Goal: Transaction & Acquisition: Book appointment/travel/reservation

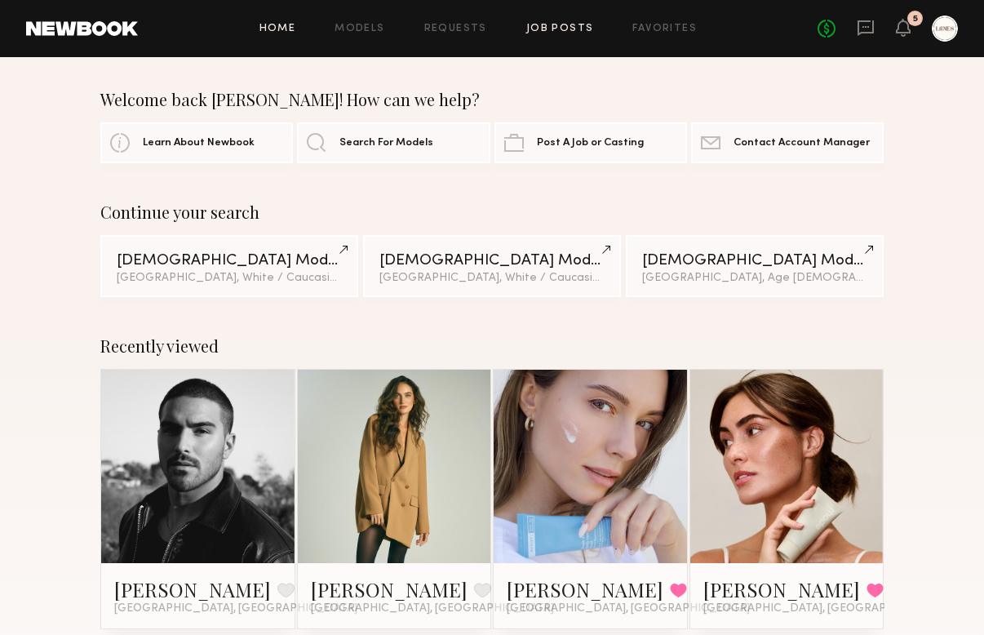
click at [577, 31] on link "Job Posts" at bounding box center [560, 29] width 68 height 11
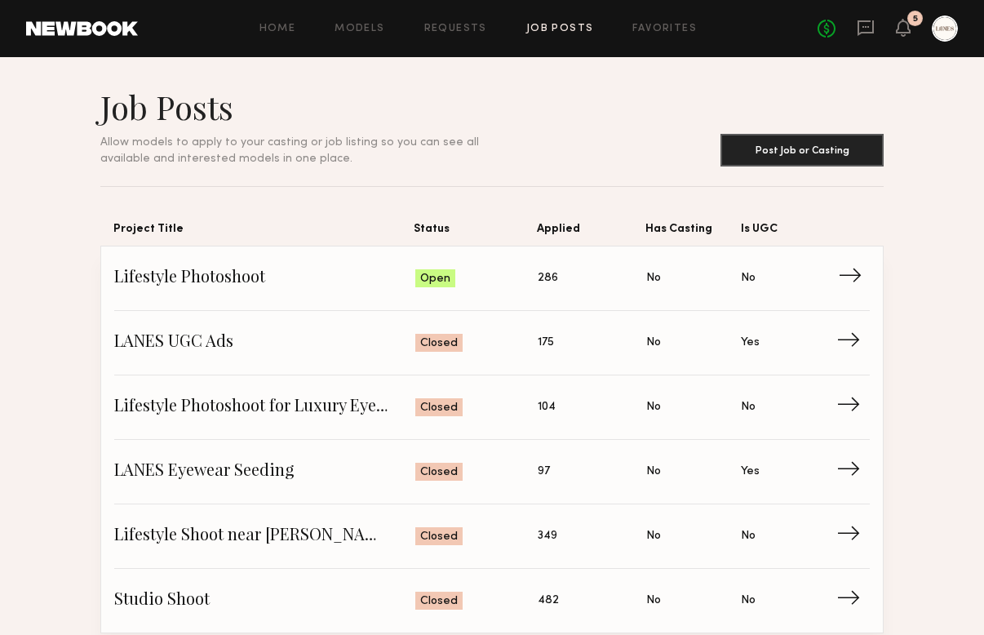
click at [519, 283] on span "Status: Open" at bounding box center [476, 278] width 122 height 24
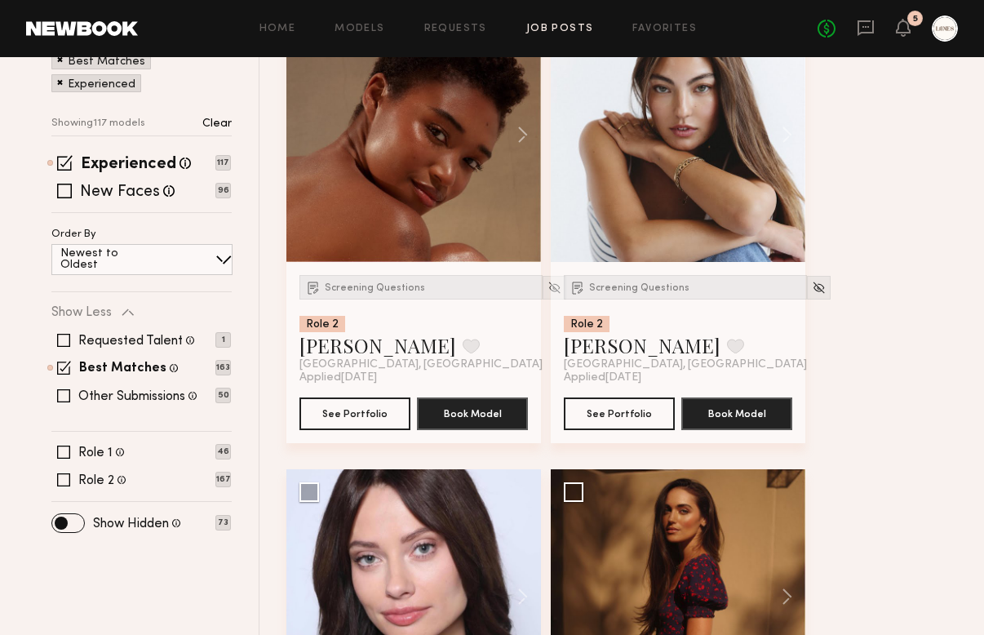
scroll to position [159, 0]
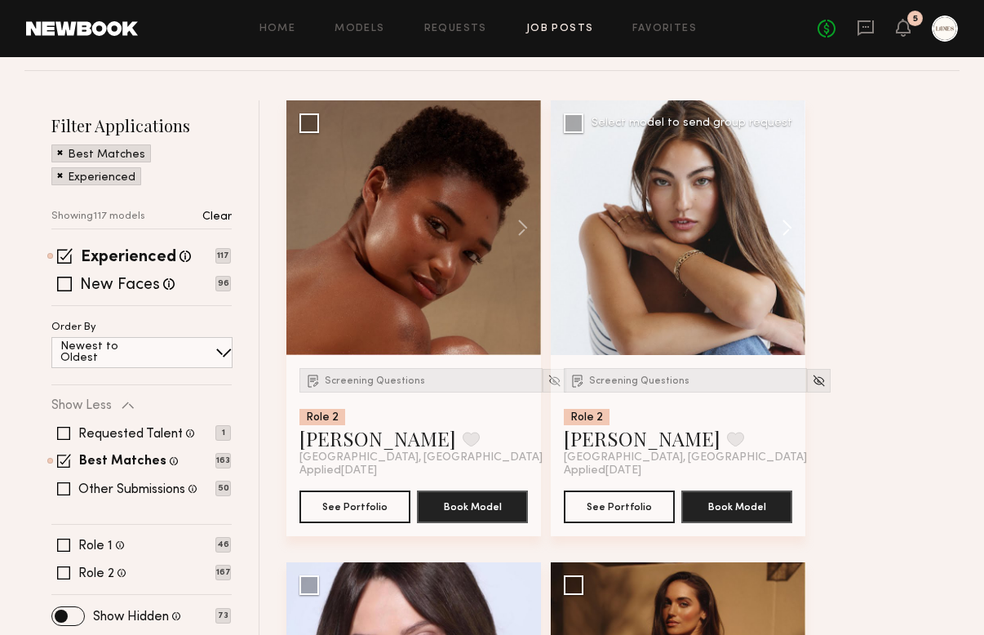
click at [786, 224] on button at bounding box center [779, 227] width 52 height 255
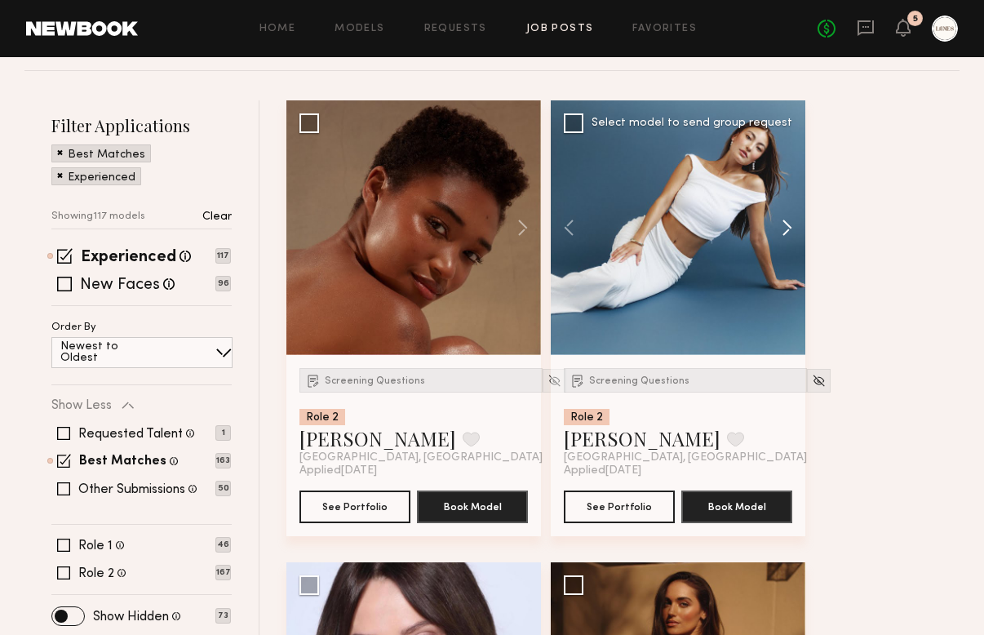
click at [786, 224] on button at bounding box center [779, 227] width 52 height 255
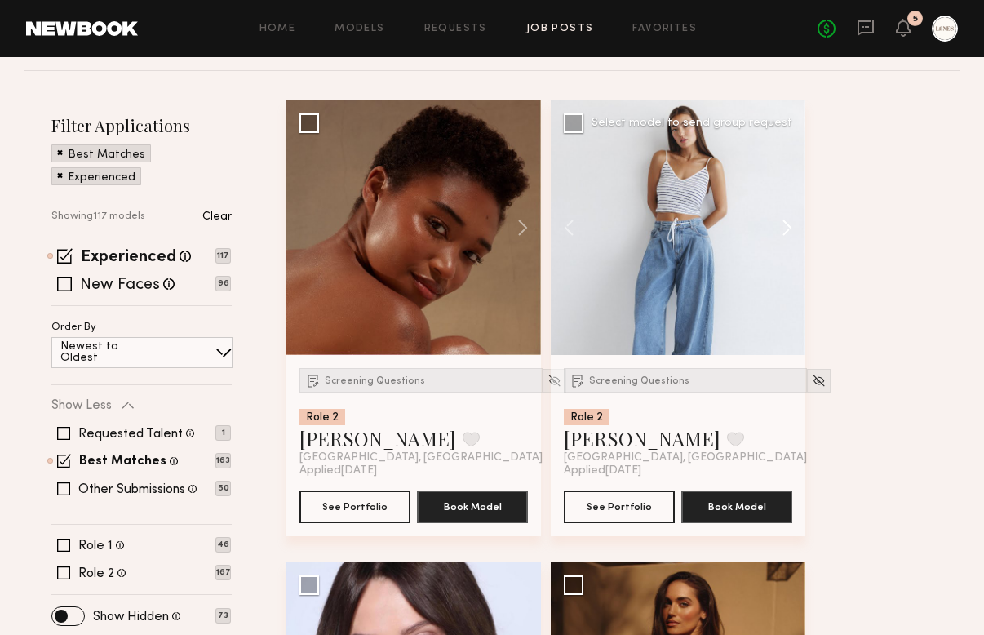
click at [786, 224] on button at bounding box center [779, 227] width 52 height 255
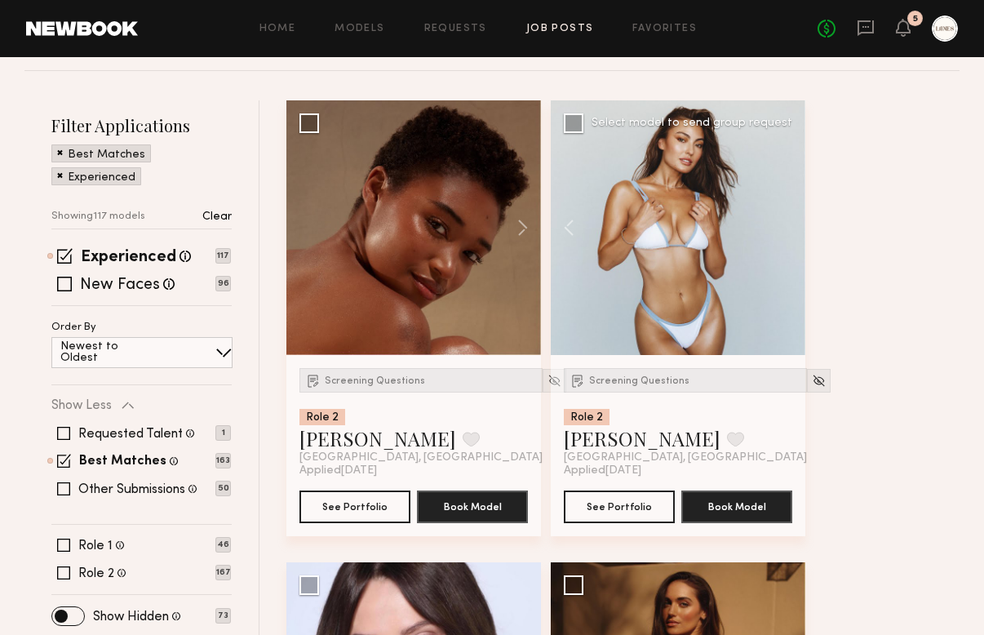
click at [786, 224] on div at bounding box center [678, 227] width 255 height 255
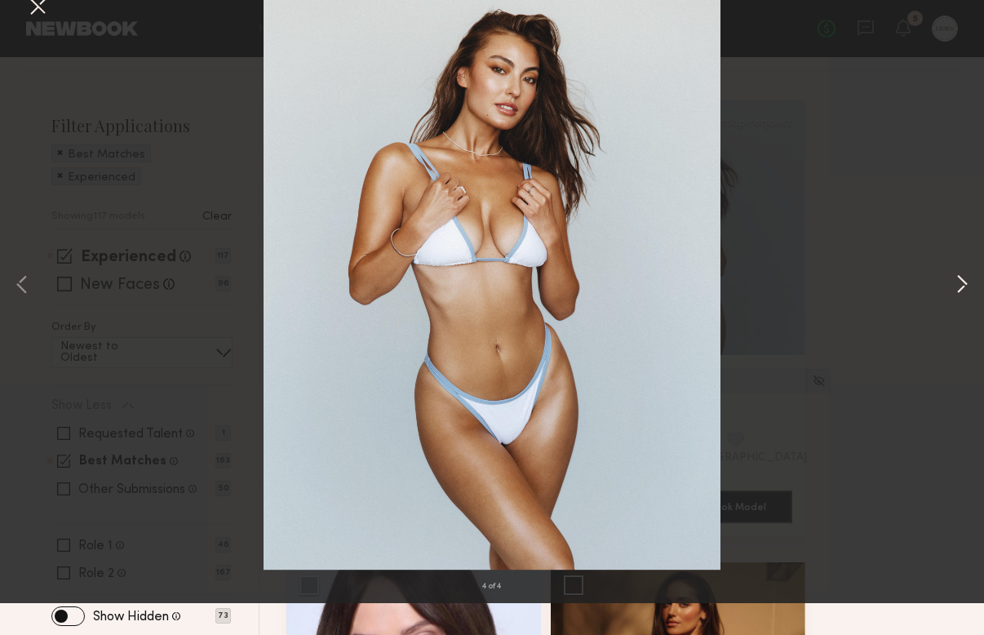
click at [960, 318] on button at bounding box center [962, 318] width 20 height 508
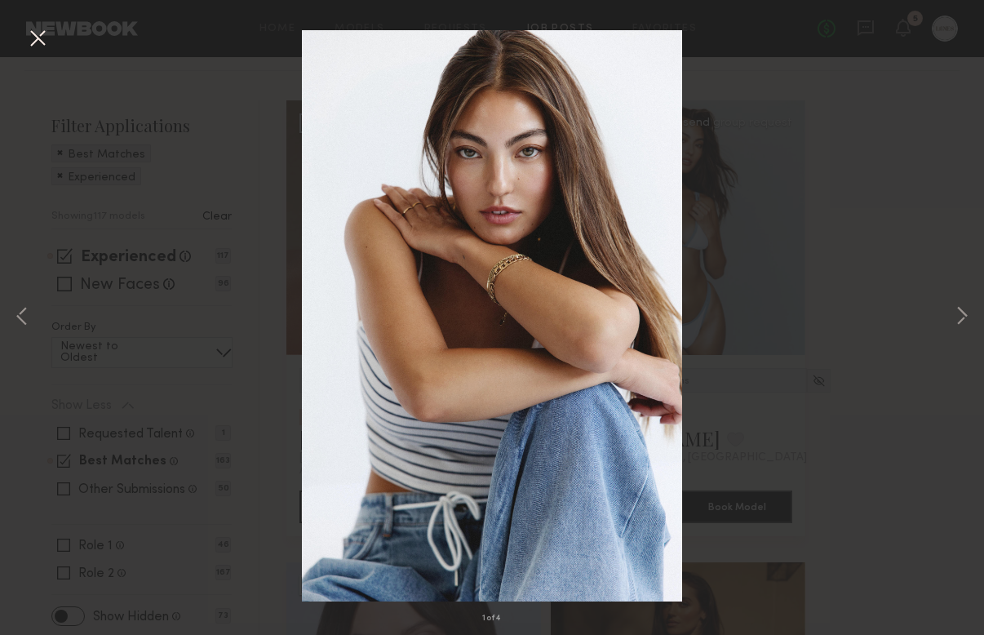
click at [37, 33] on button at bounding box center [37, 38] width 26 height 29
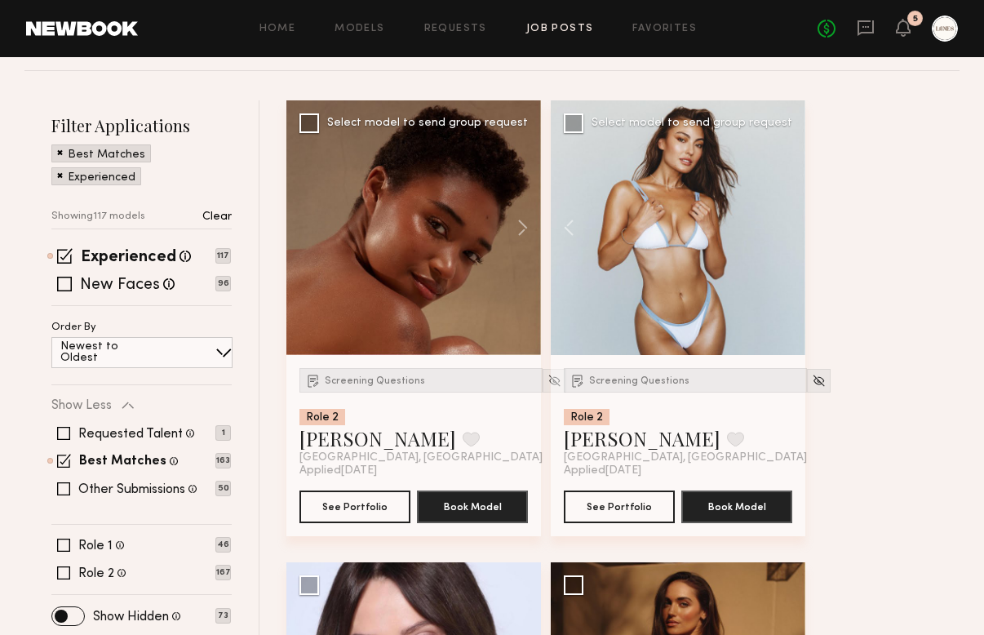
scroll to position [0, 0]
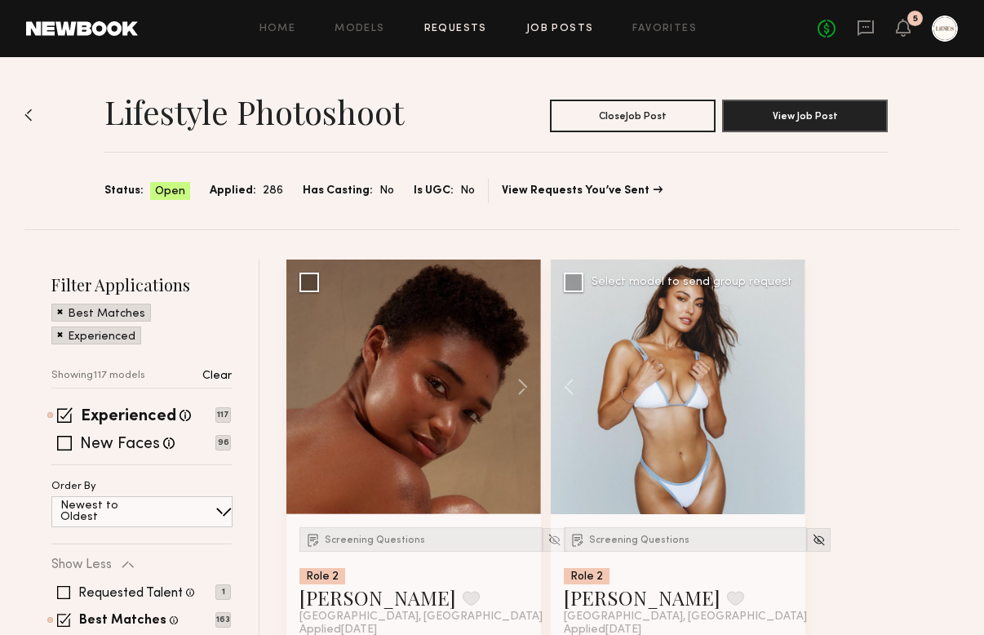
click at [459, 29] on link "Requests" at bounding box center [455, 29] width 63 height 11
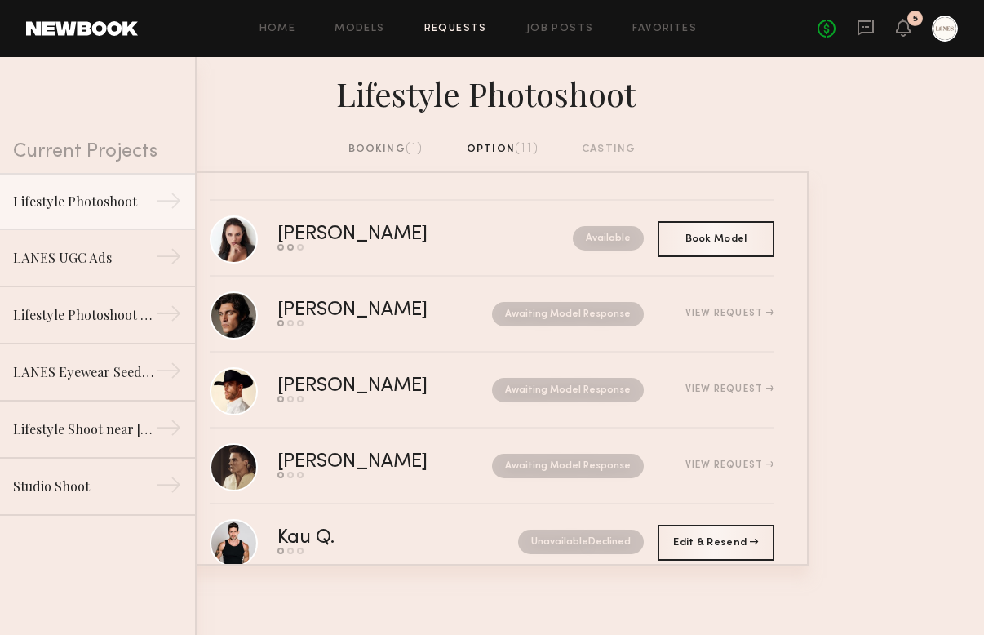
click at [397, 150] on div "booking (1)" at bounding box center [385, 149] width 75 height 18
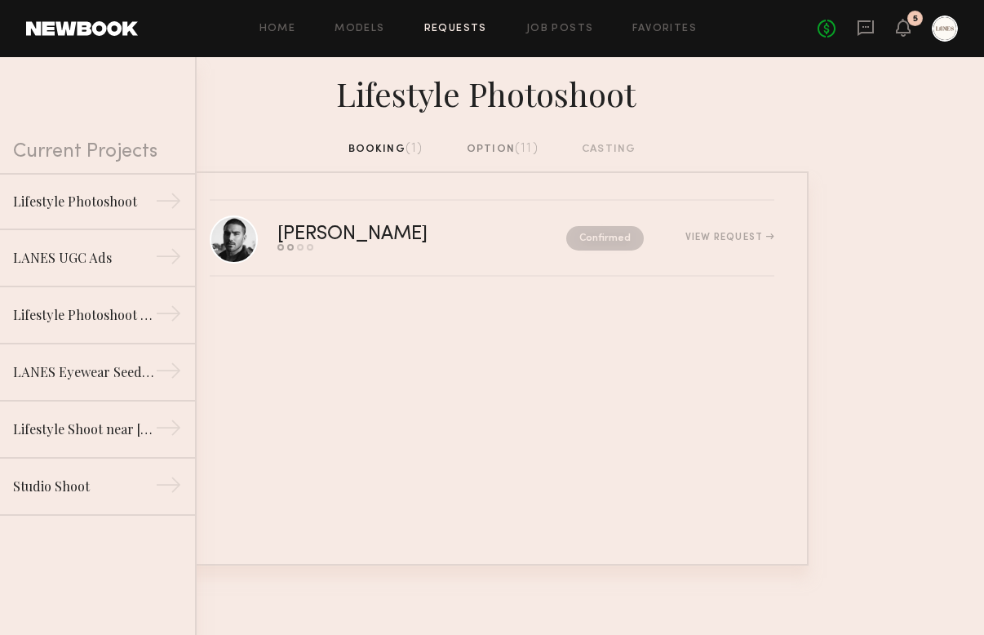
click at [502, 142] on div "option (11)" at bounding box center [503, 149] width 72 height 18
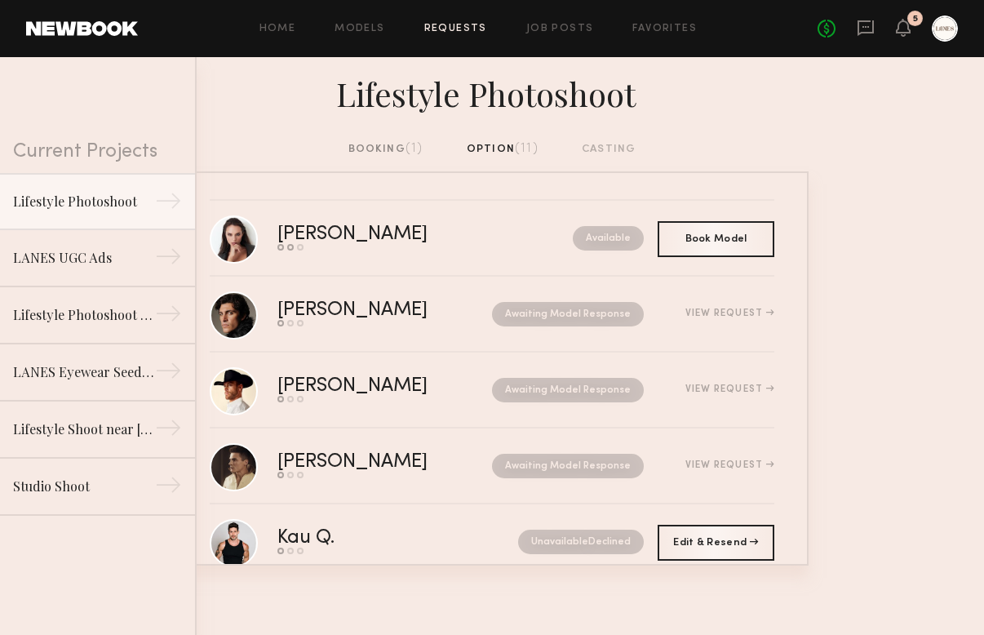
click at [392, 159] on div "booking (1) option (11) casting" at bounding box center [492, 155] width 984 height 31
click at [402, 150] on div "booking (1)" at bounding box center [385, 149] width 75 height 18
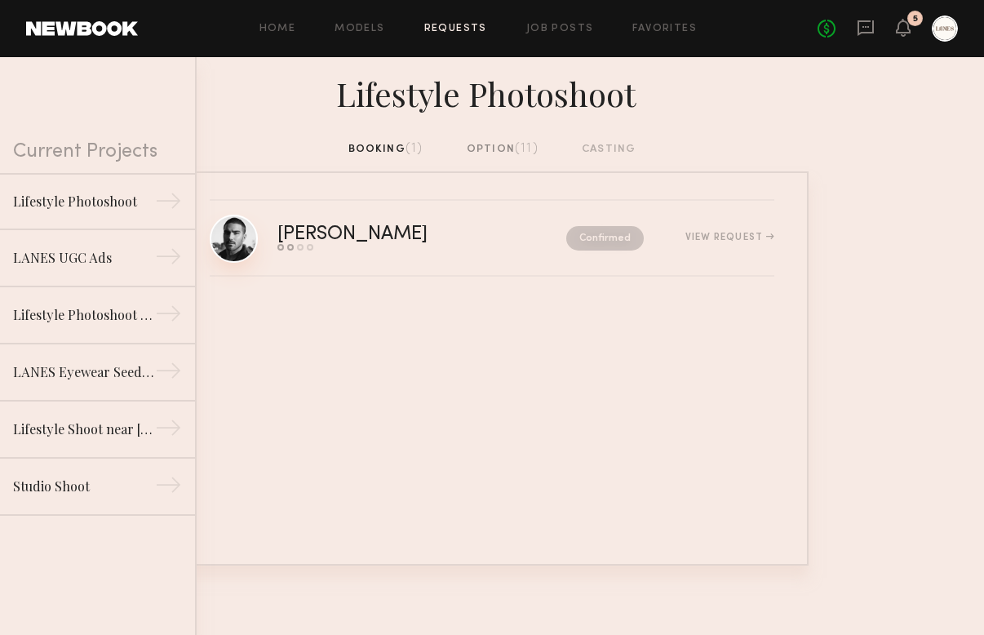
click at [247, 250] on link at bounding box center [234, 239] width 48 height 48
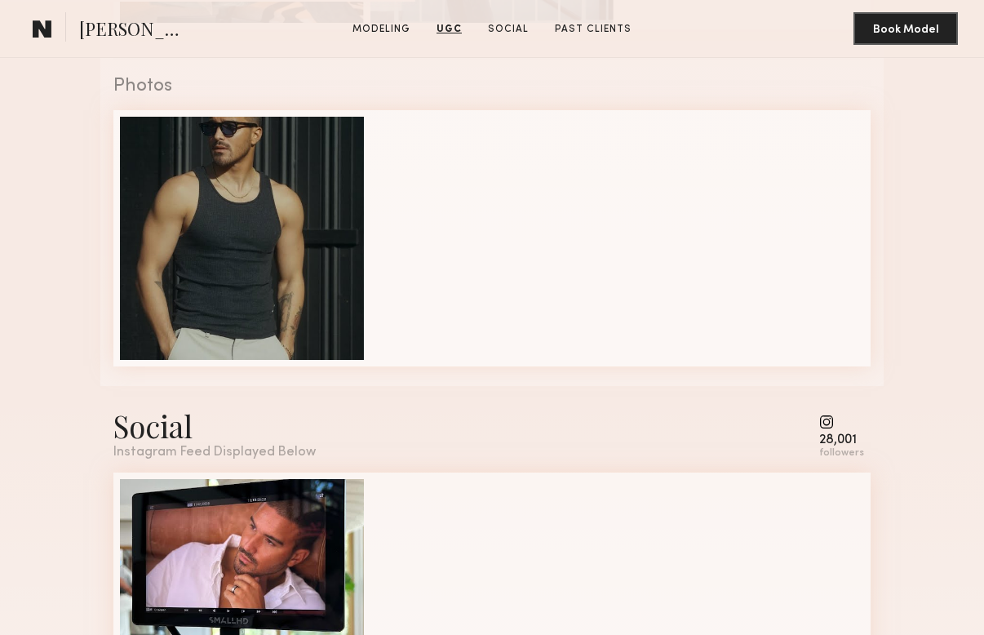
scroll to position [2117, 0]
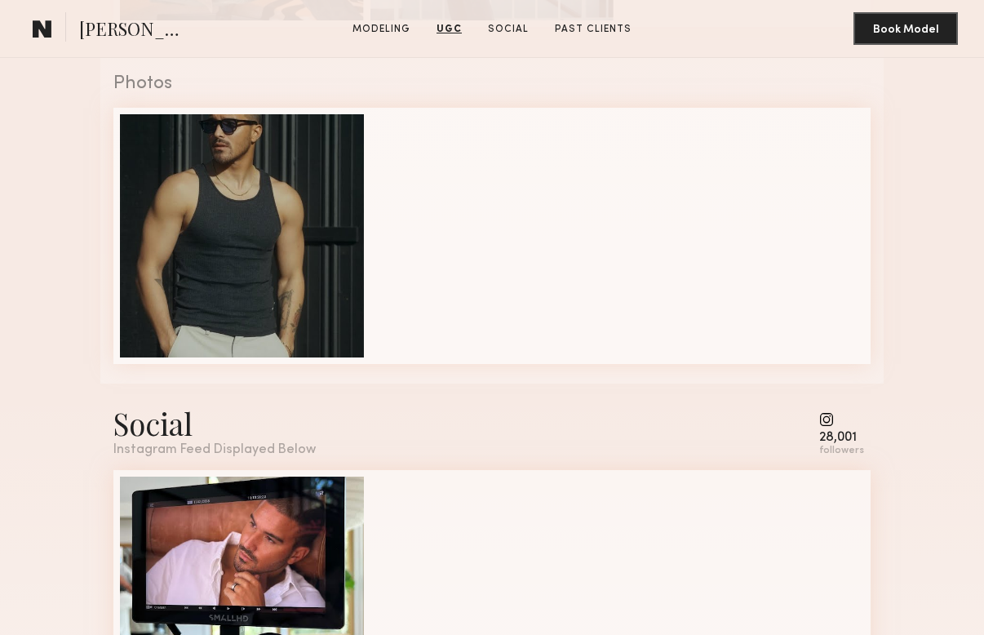
click at [825, 428] on div "28,001 followers" at bounding box center [841, 434] width 45 height 45
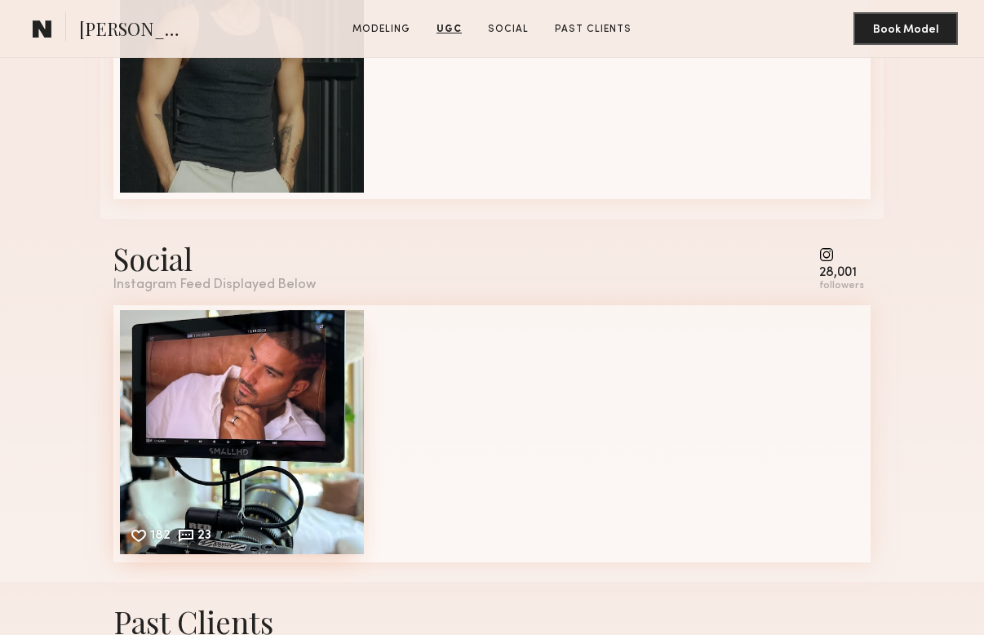
scroll to position [2427, 0]
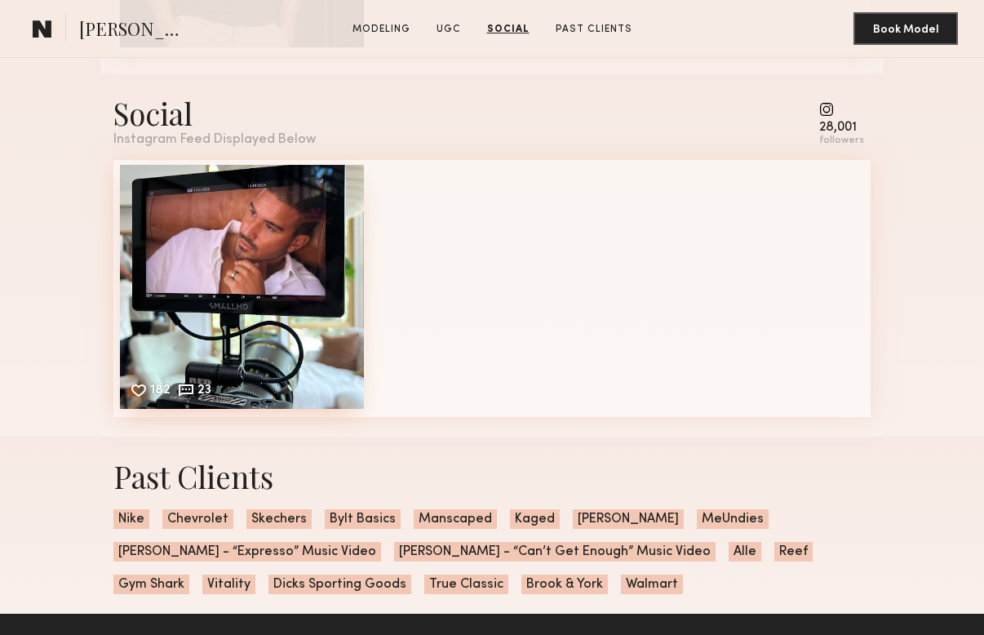
click at [263, 279] on div "182 23 Likes & comments displayed to show model’s engagement" at bounding box center [242, 287] width 244 height 244
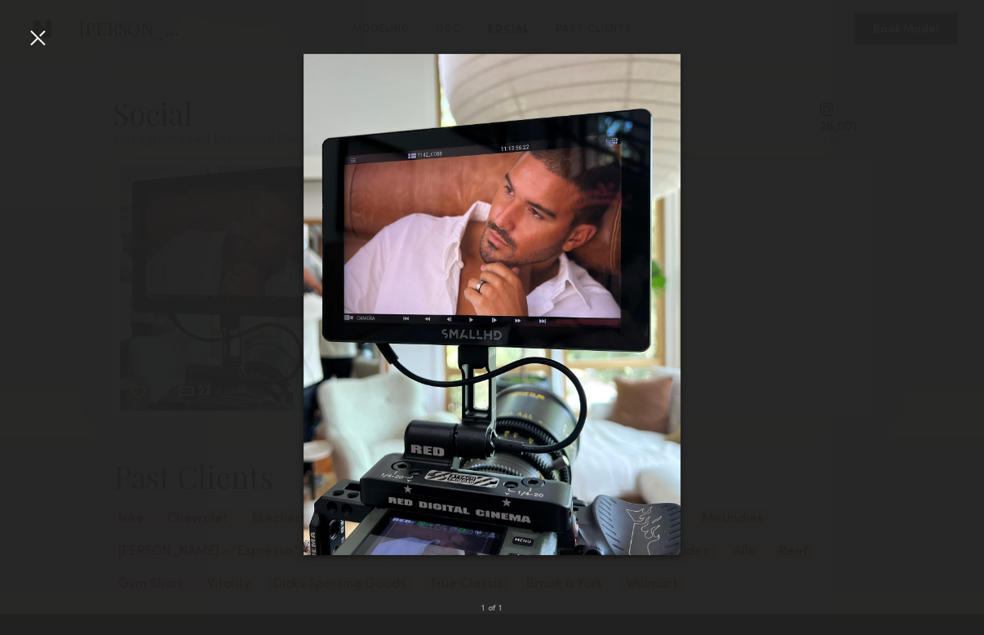
click at [33, 35] on div at bounding box center [37, 37] width 26 height 26
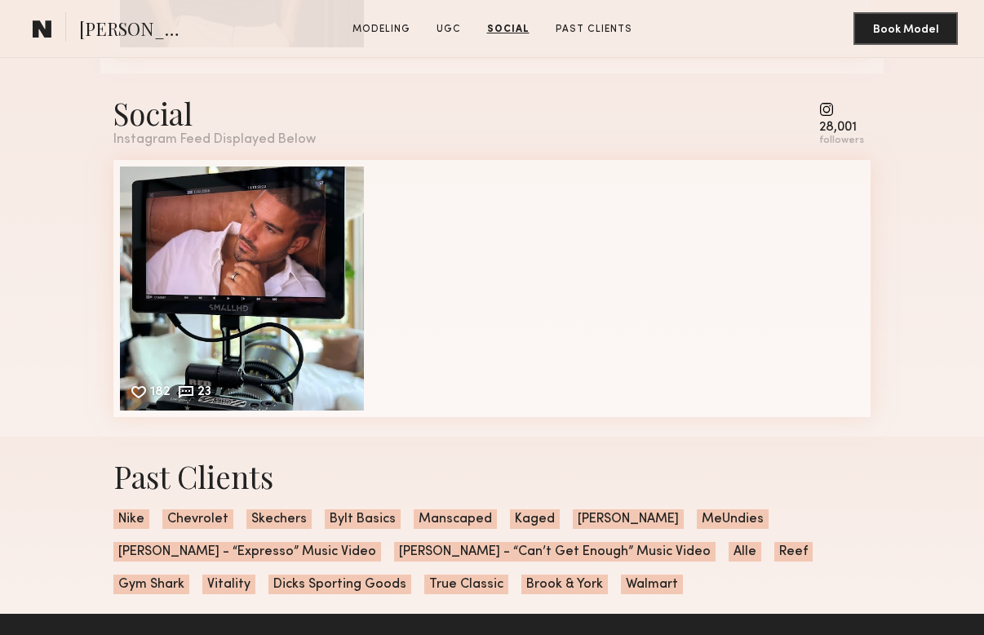
click at [830, 113] on common-icon at bounding box center [841, 109] width 45 height 15
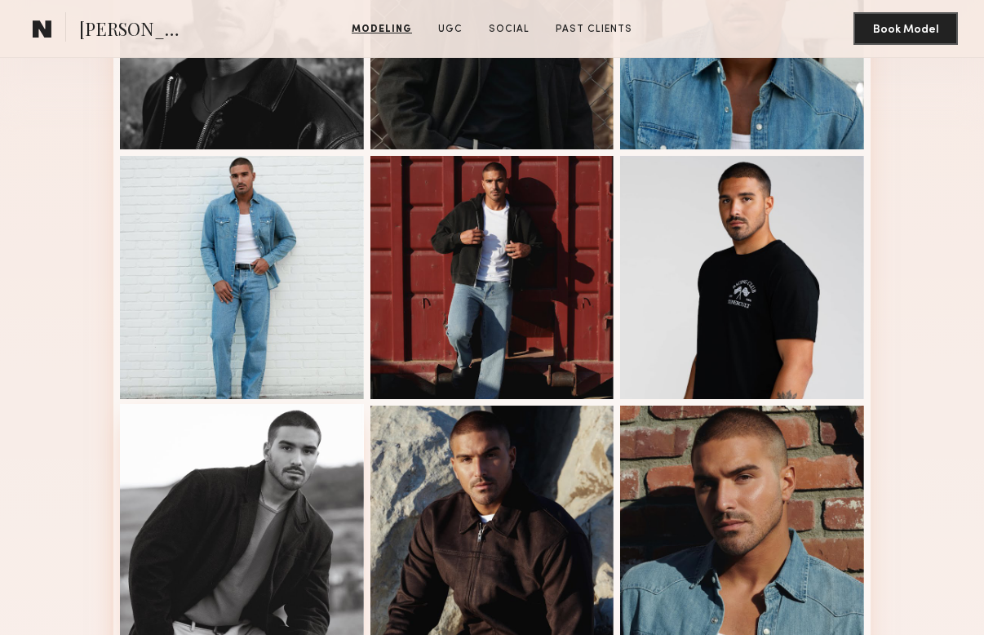
scroll to position [616, 0]
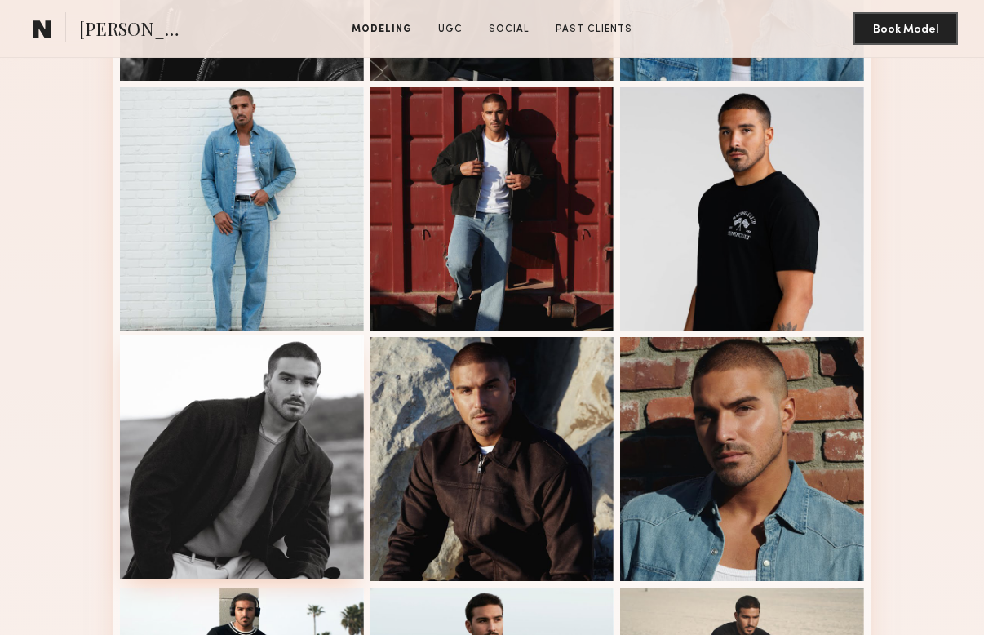
click at [268, 430] on div at bounding box center [242, 457] width 244 height 244
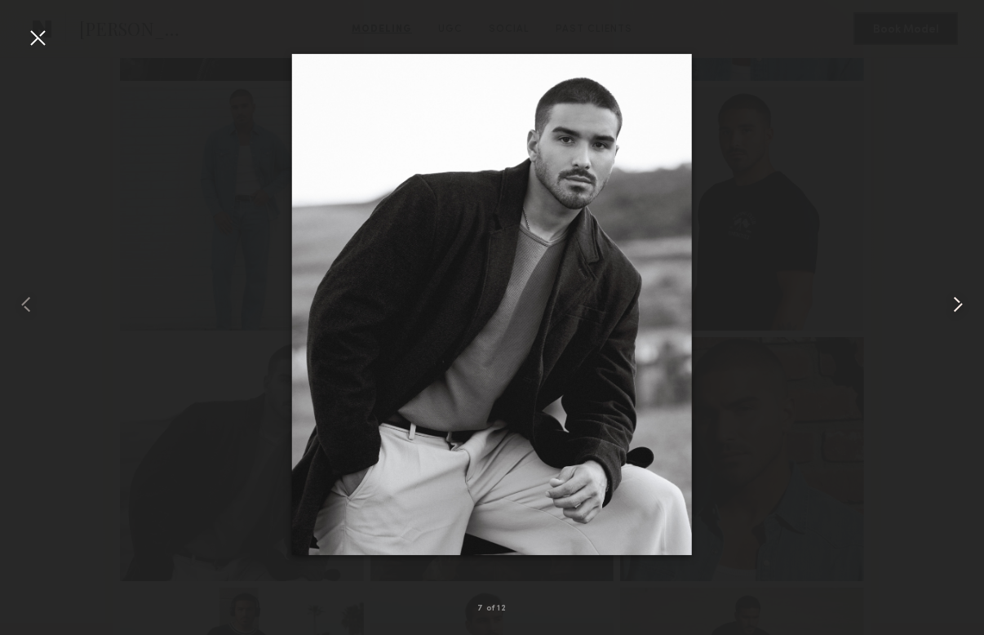
click at [959, 302] on common-icon at bounding box center [958, 304] width 26 height 26
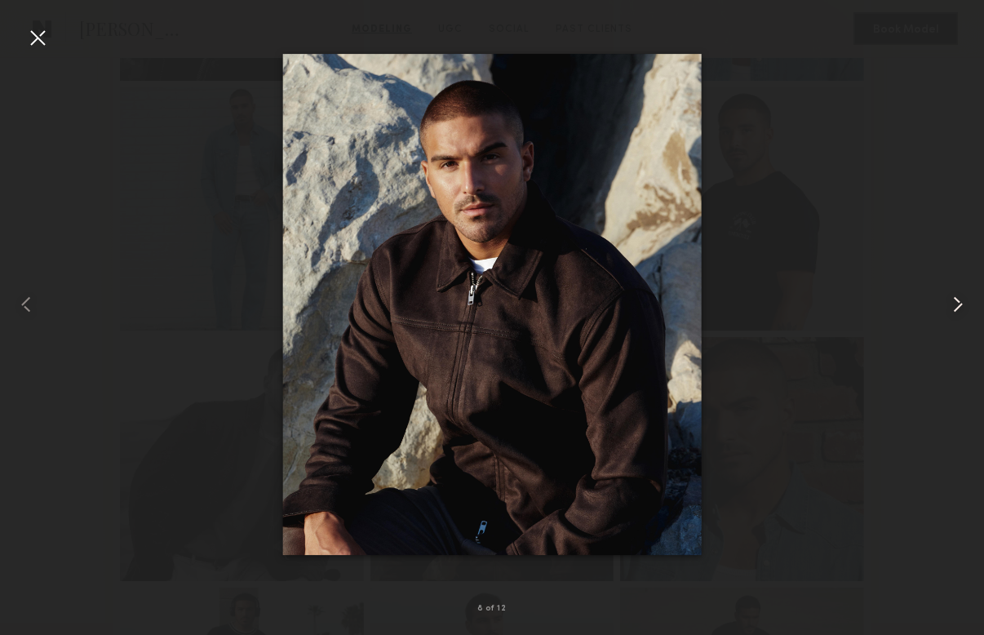
click at [959, 302] on common-icon at bounding box center [958, 304] width 26 height 26
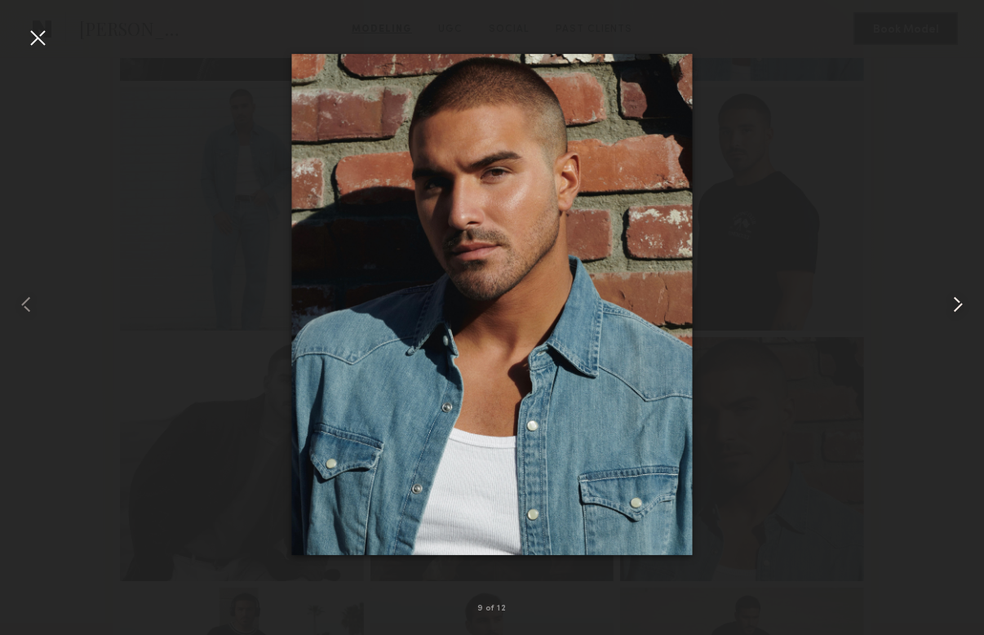
click at [959, 302] on common-icon at bounding box center [958, 304] width 26 height 26
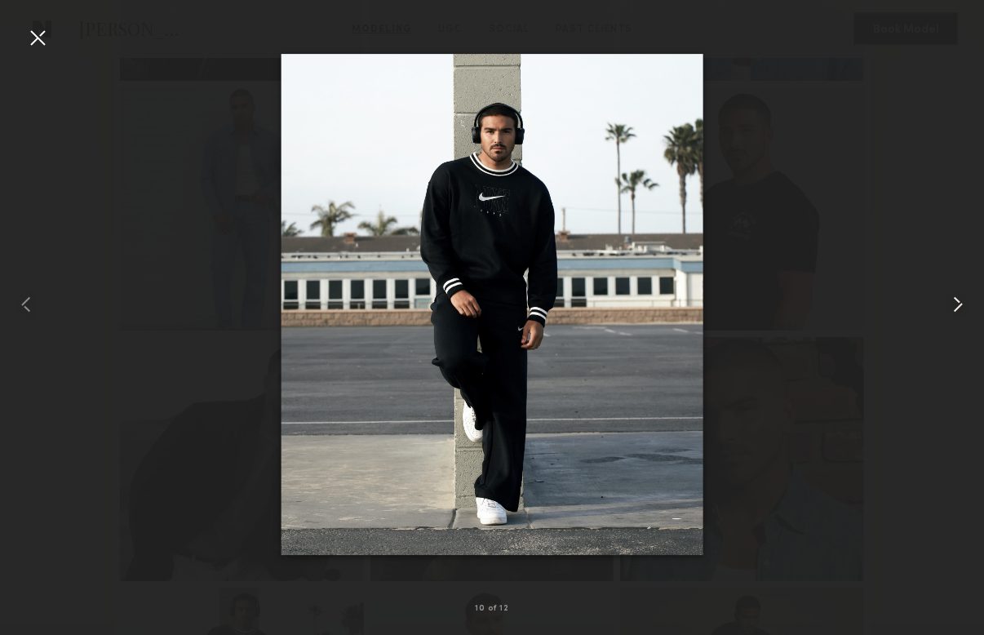
click at [959, 302] on common-icon at bounding box center [958, 304] width 26 height 26
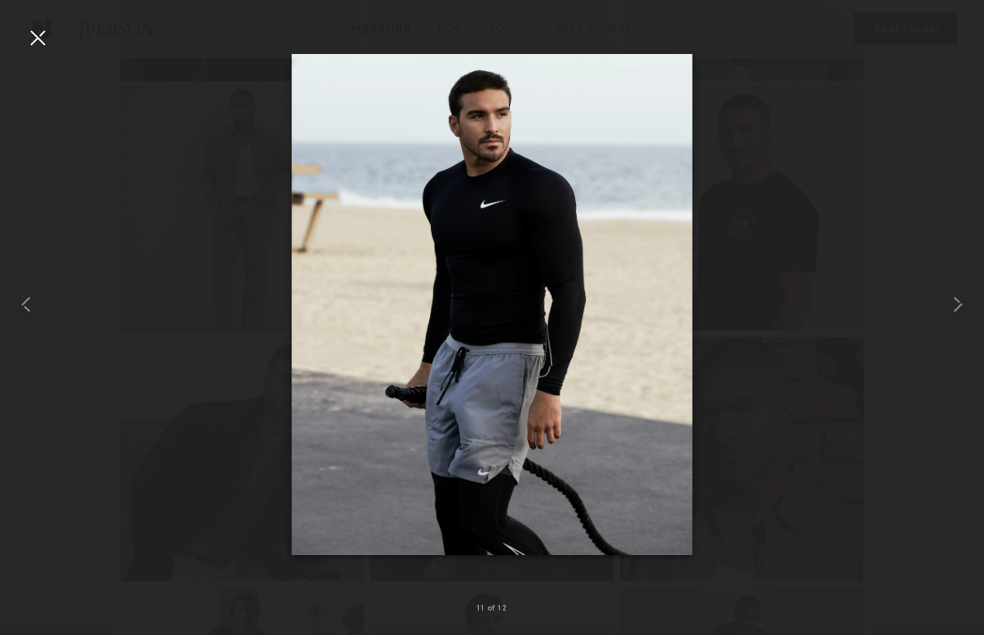
click at [29, 43] on div at bounding box center [37, 37] width 26 height 26
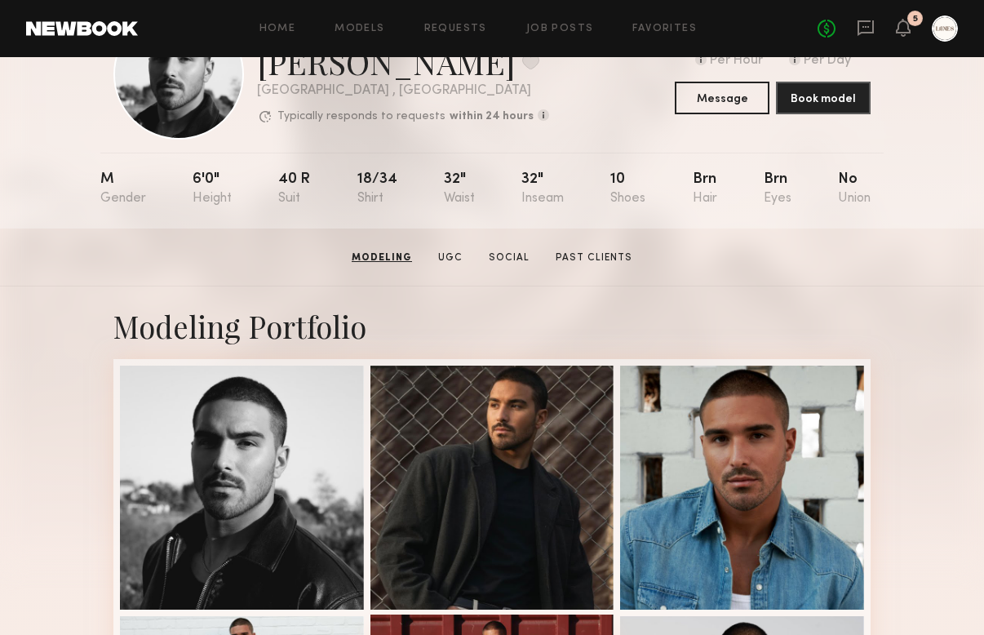
scroll to position [0, 0]
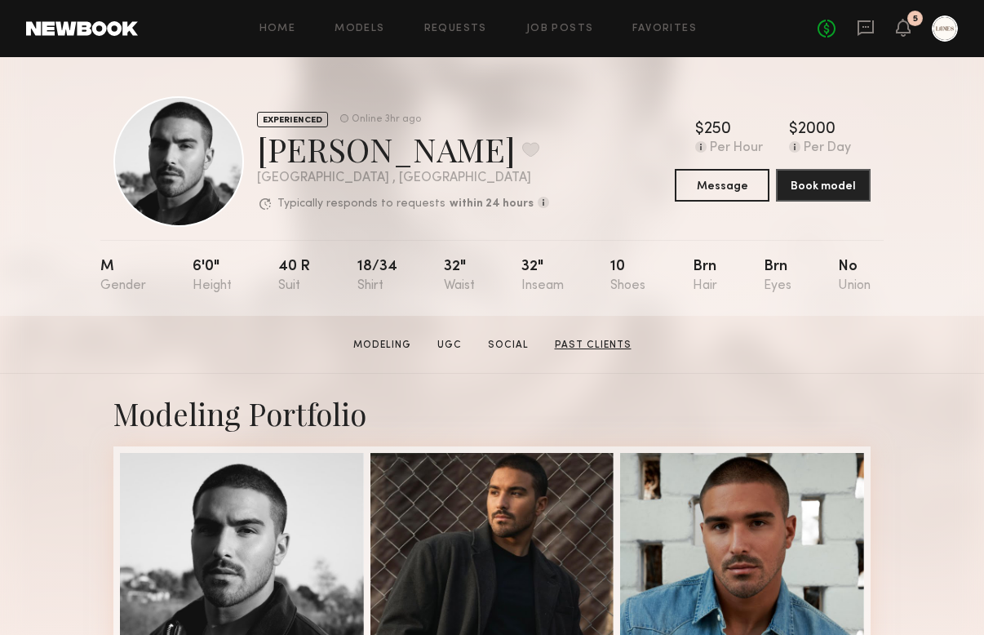
click at [605, 347] on link "Past Clients" at bounding box center [593, 345] width 90 height 15
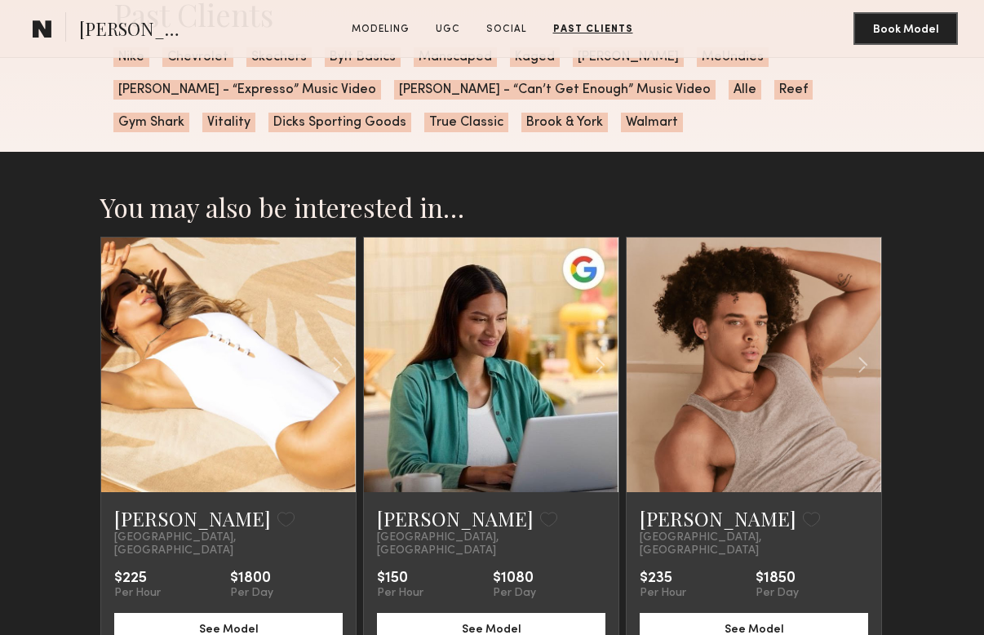
scroll to position [2919, 0]
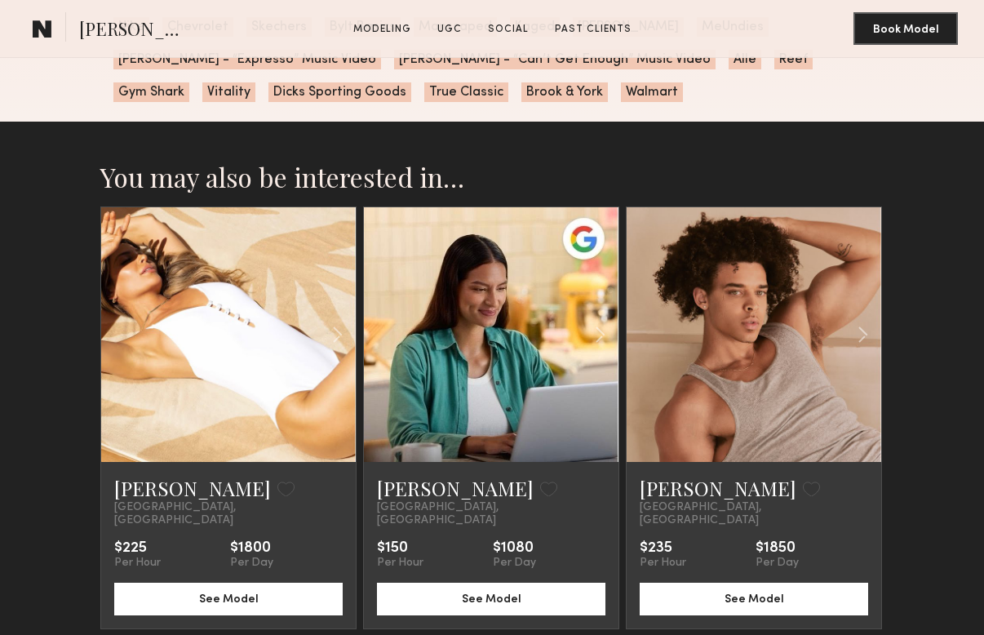
click at [256, 362] on link at bounding box center [228, 334] width 86 height 255
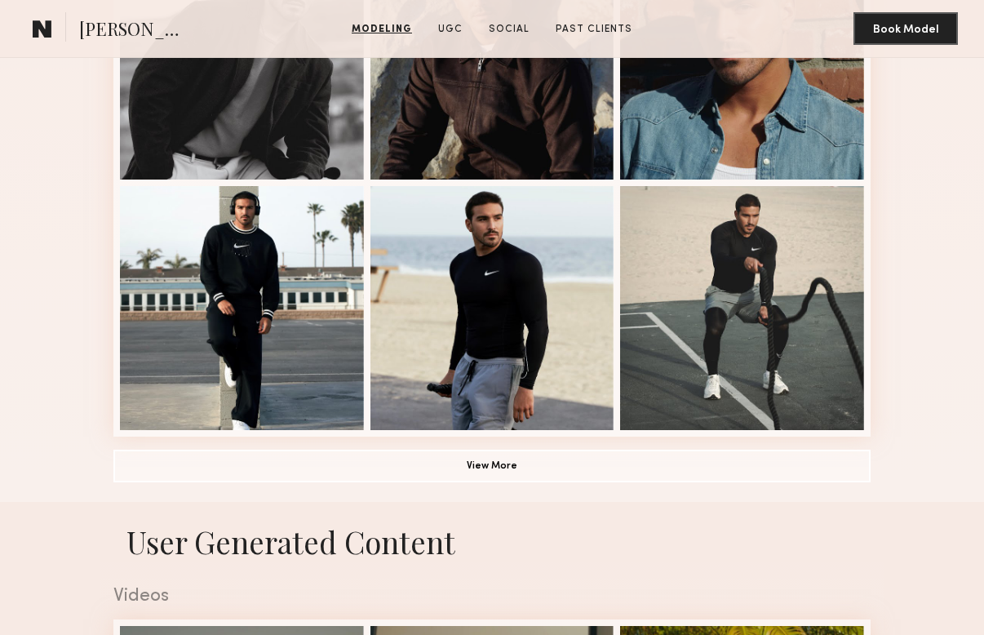
scroll to position [1364, 0]
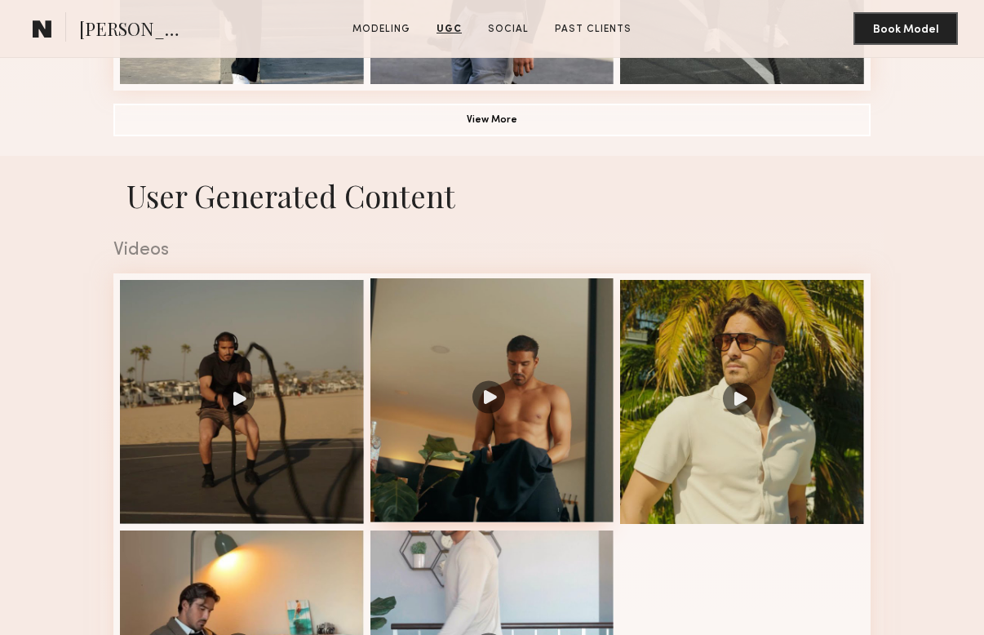
click at [487, 393] on div at bounding box center [492, 400] width 244 height 244
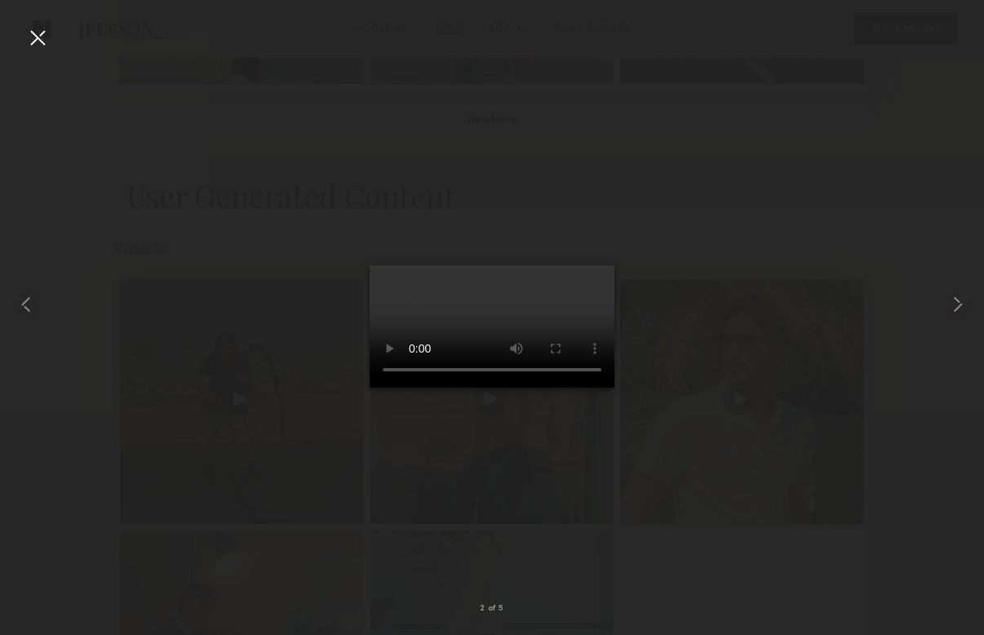
click at [36, 42] on div at bounding box center [37, 37] width 26 height 26
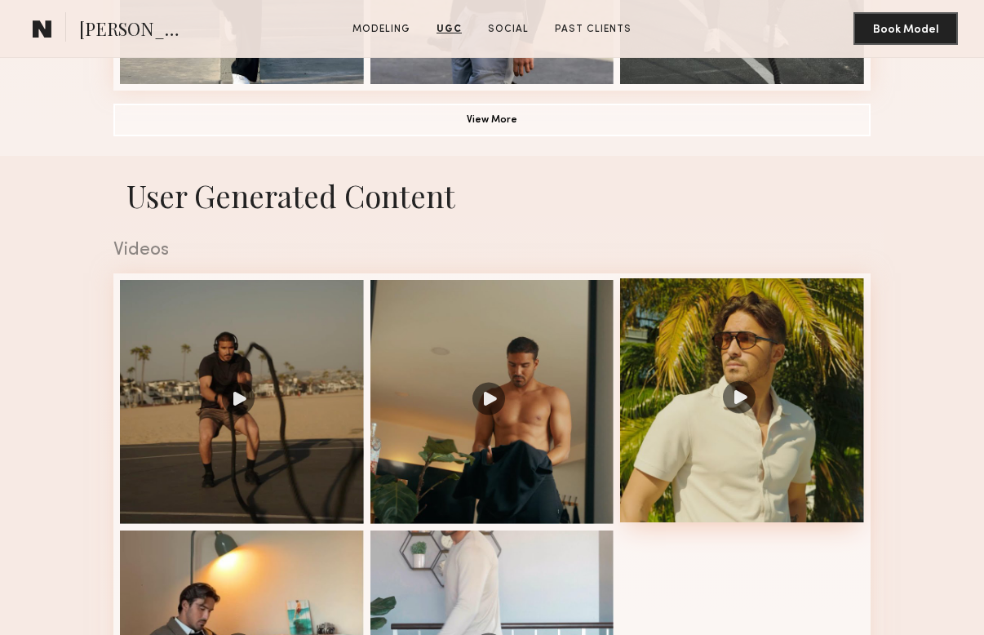
click at [713, 372] on div at bounding box center [742, 400] width 244 height 244
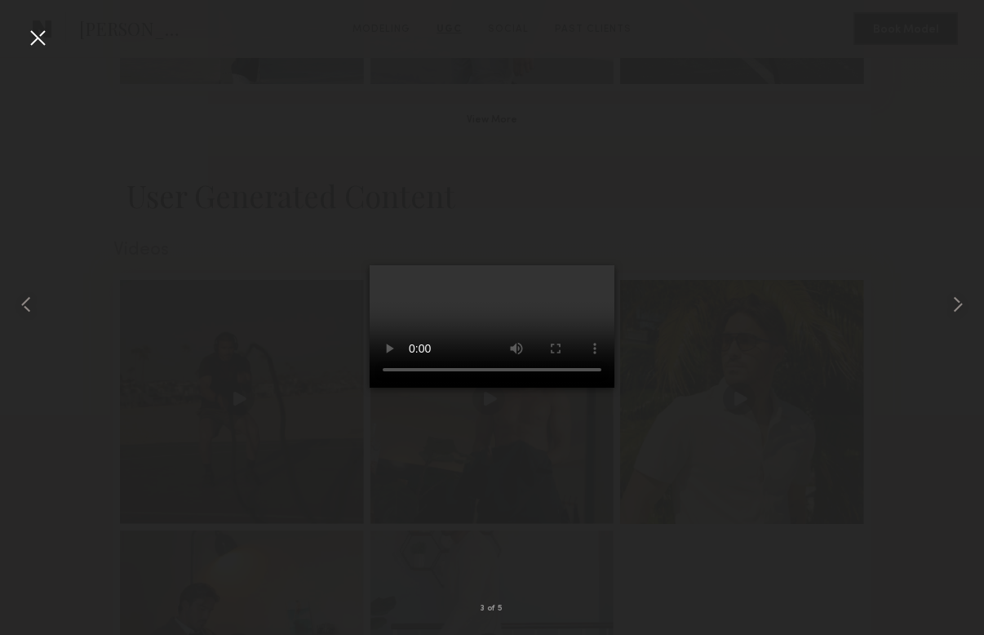
click at [42, 41] on div at bounding box center [37, 37] width 26 height 26
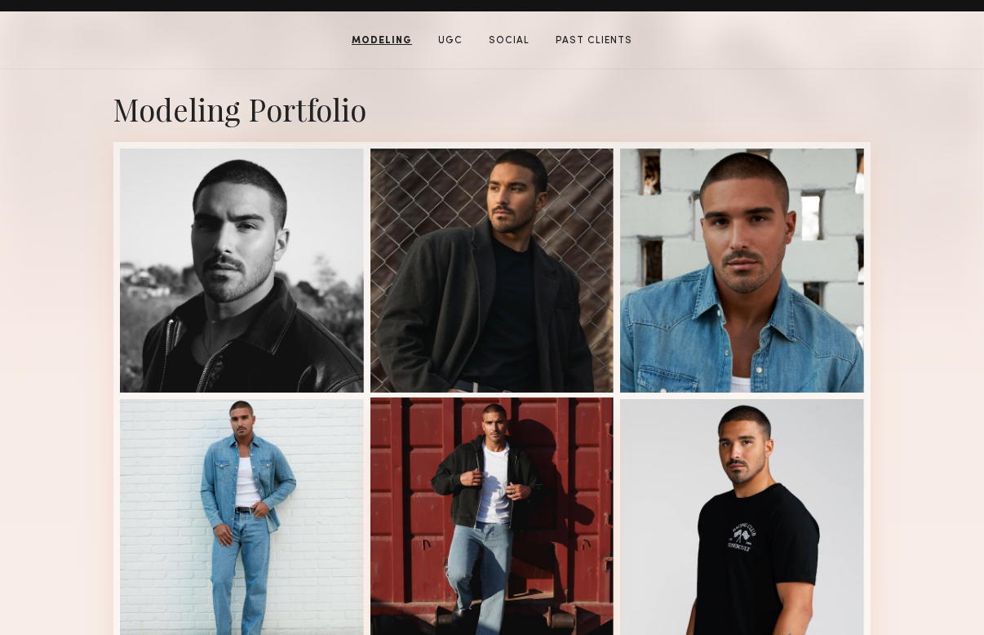
scroll to position [529, 0]
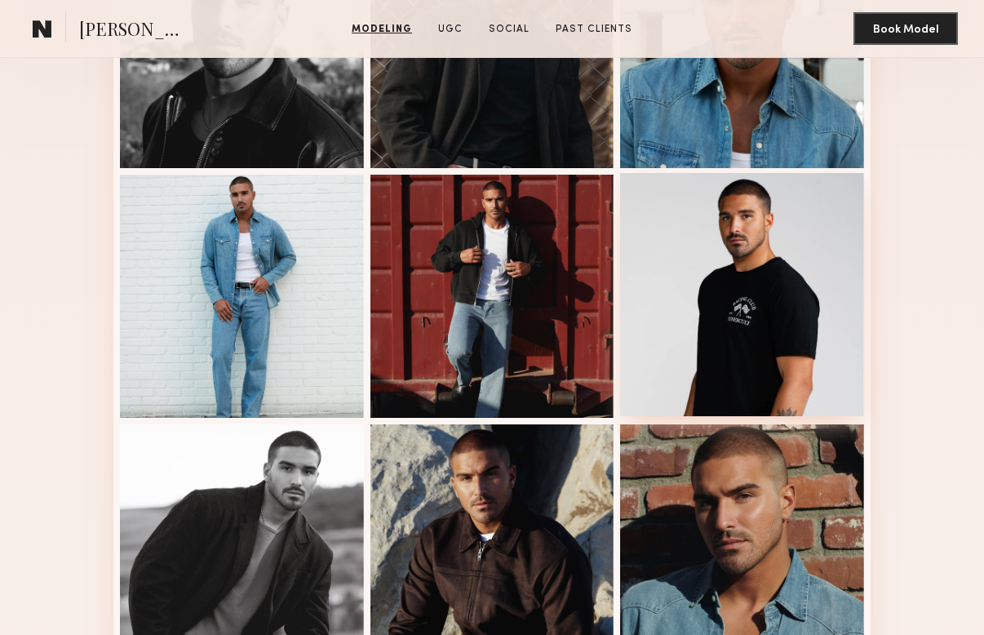
click at [747, 328] on div at bounding box center [742, 295] width 244 height 244
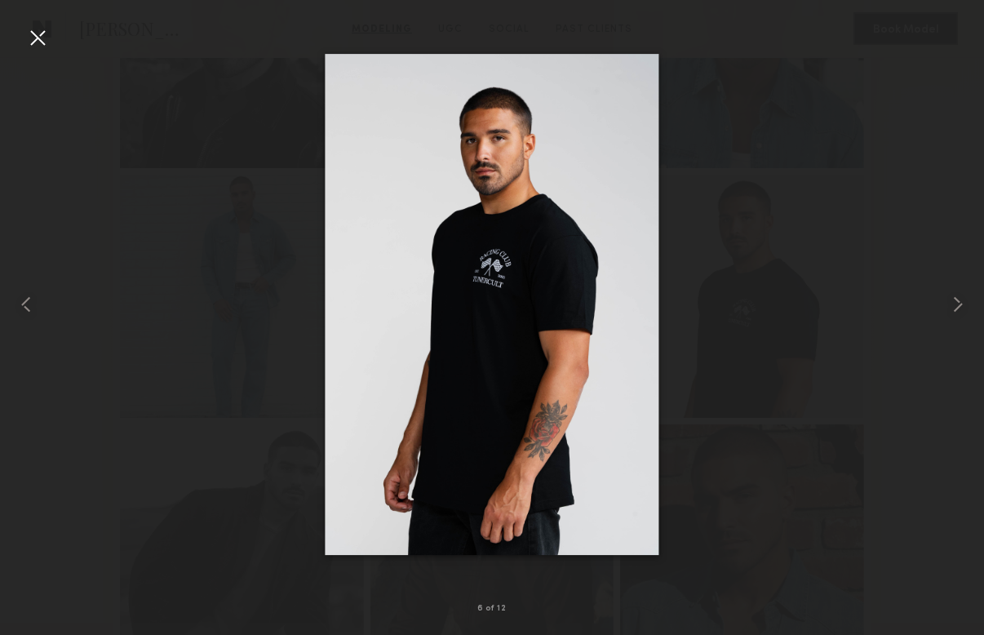
click at [32, 36] on div at bounding box center [37, 37] width 26 height 26
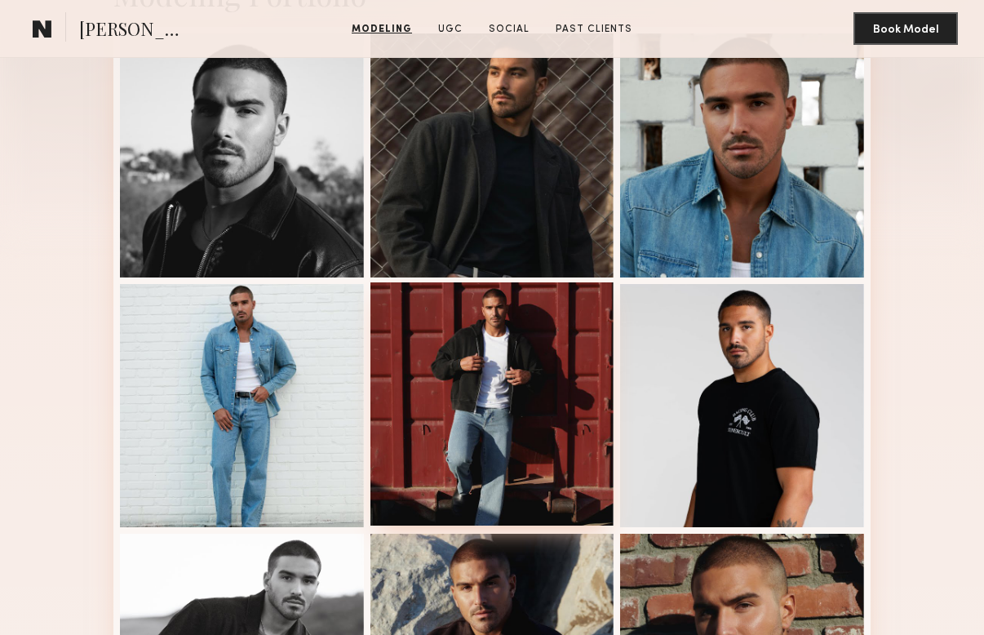
scroll to position [322, 0]
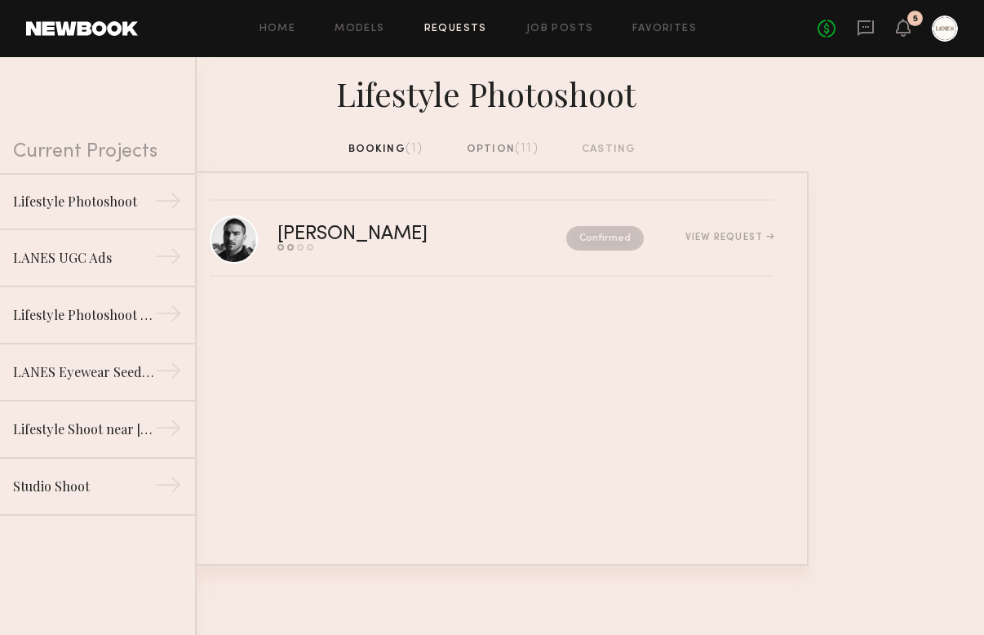
click at [509, 151] on div "option (11)" at bounding box center [503, 149] width 72 height 18
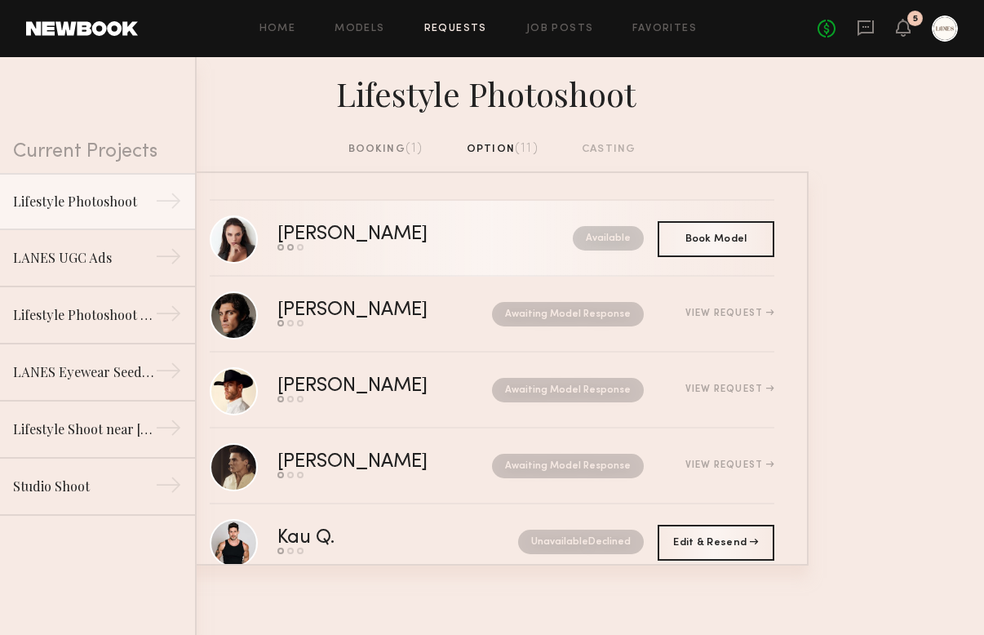
click at [500, 227] on div "Available" at bounding box center [572, 238] width 144 height 24
